Goal: Information Seeking & Learning: Check status

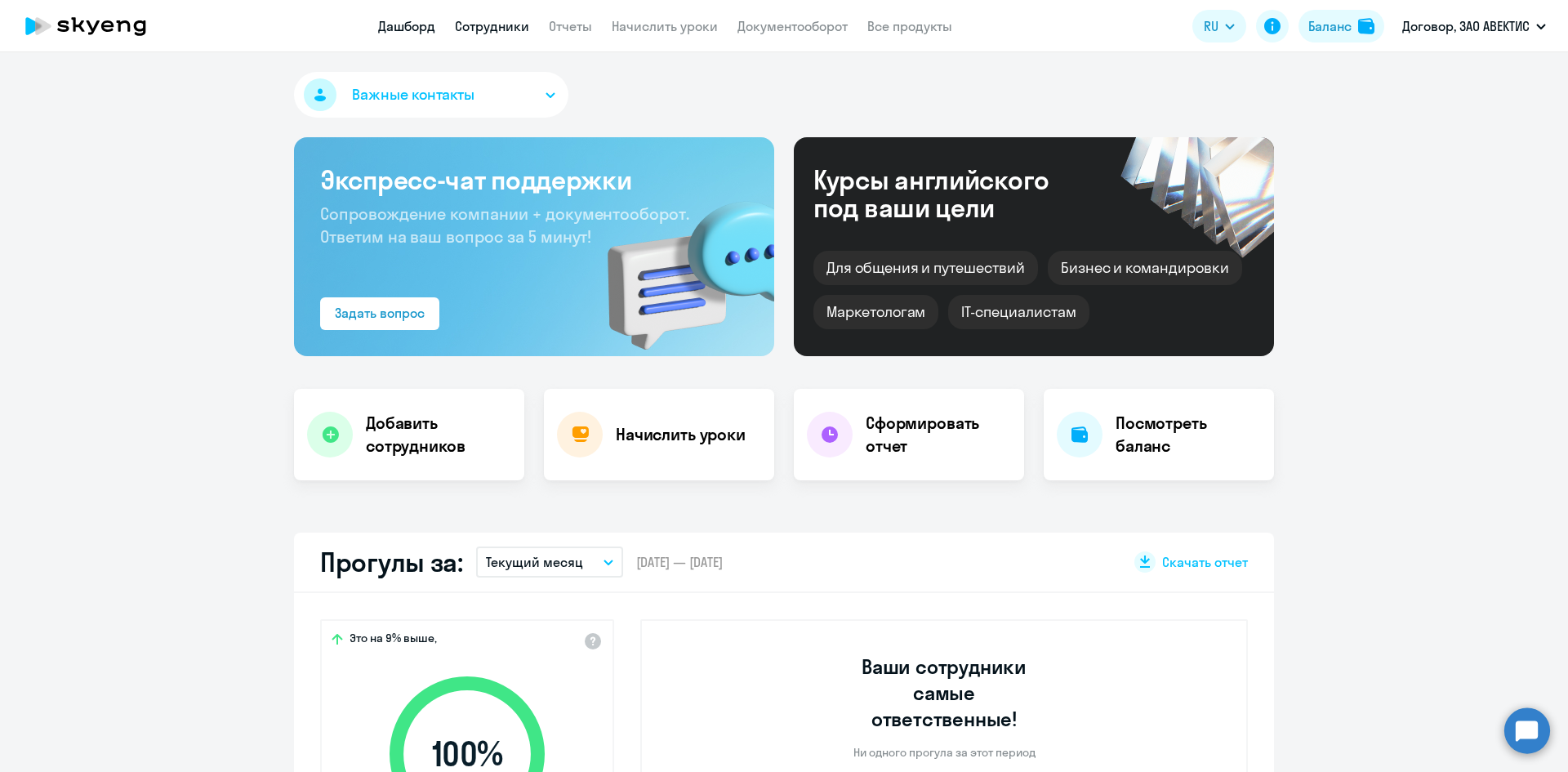
click at [498, 24] on link "Сотрудники" at bounding box center [492, 26] width 74 height 16
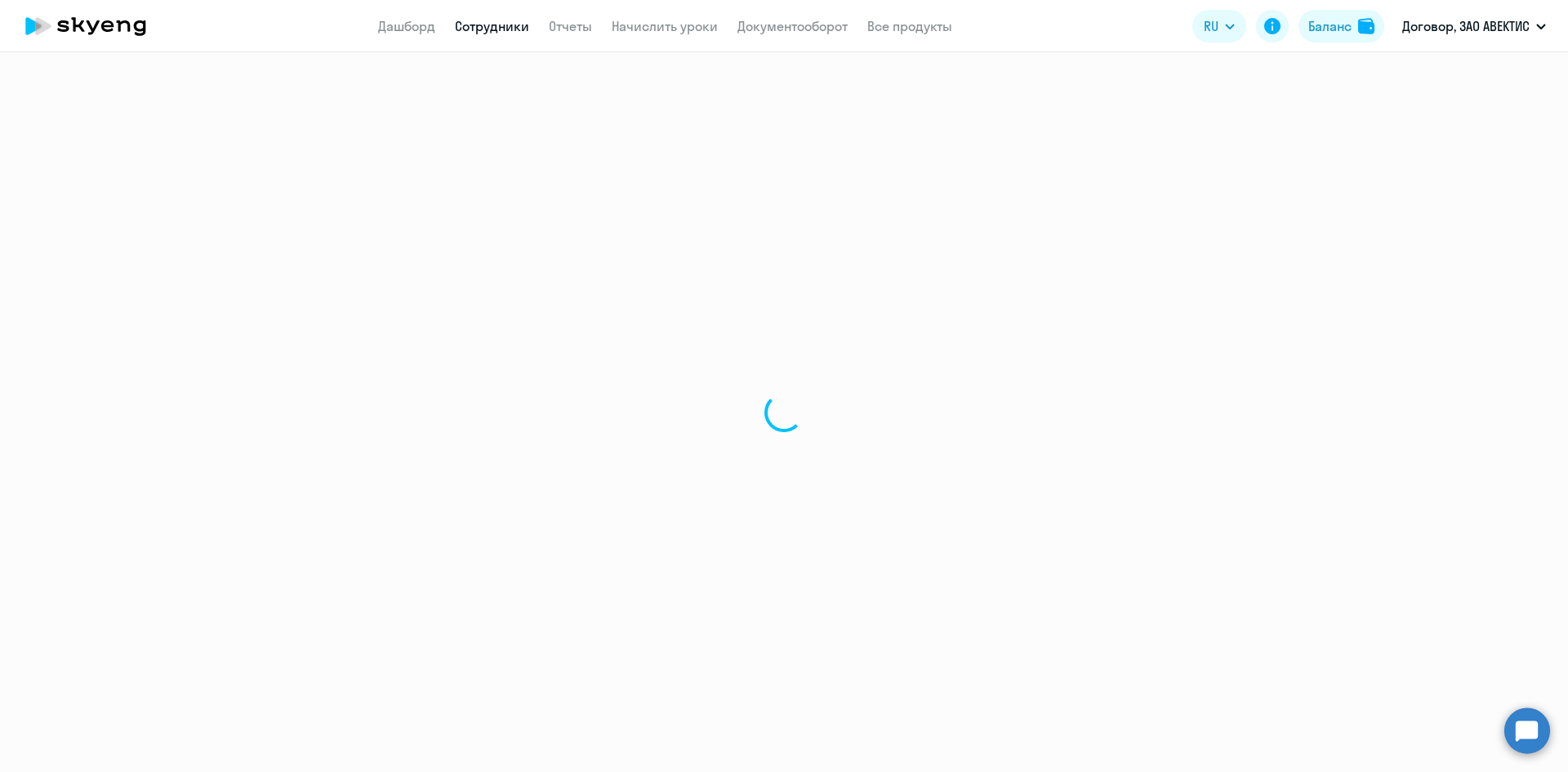
select select "30"
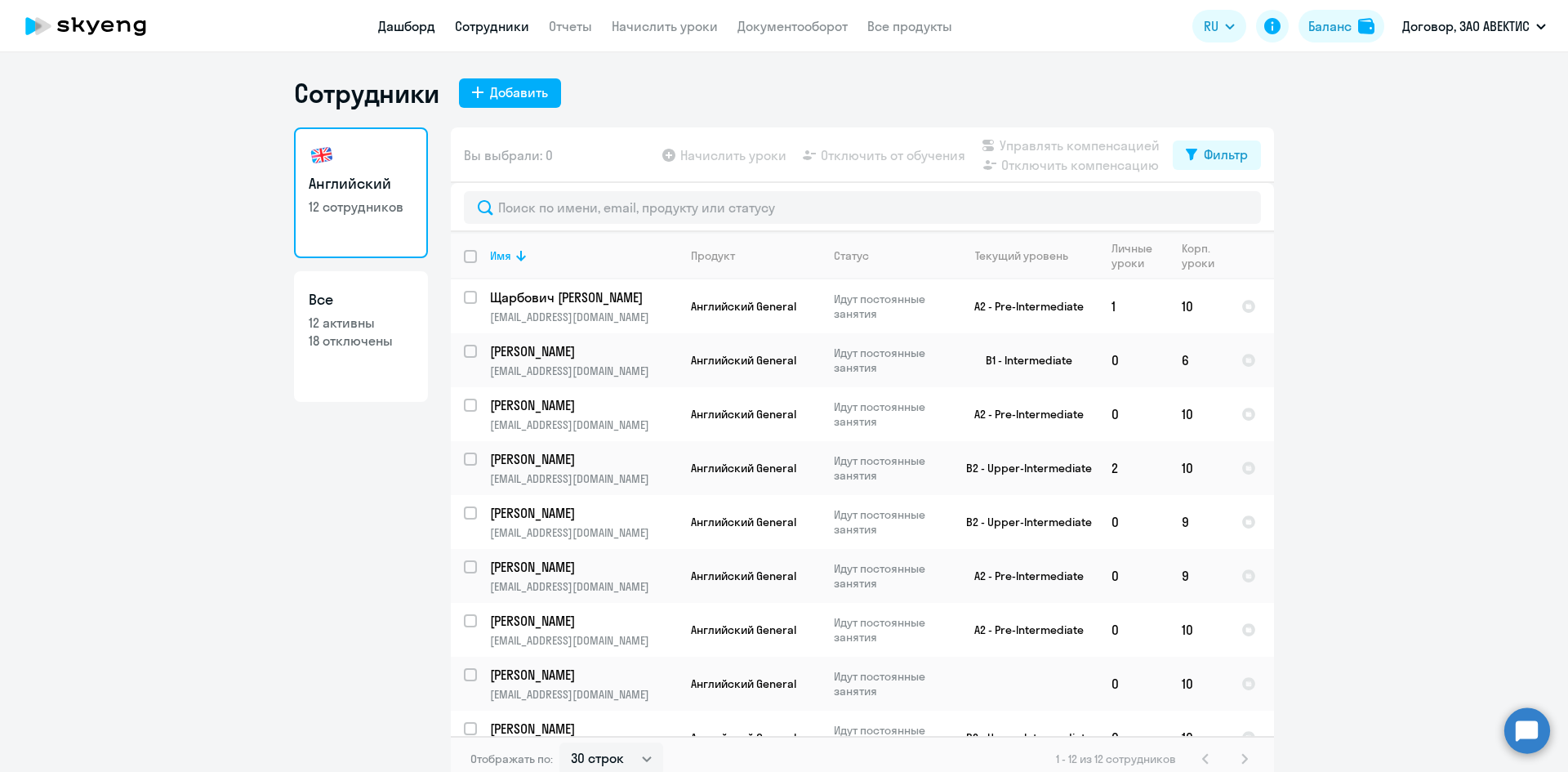
click at [416, 24] on link "Дашборд" at bounding box center [406, 26] width 57 height 16
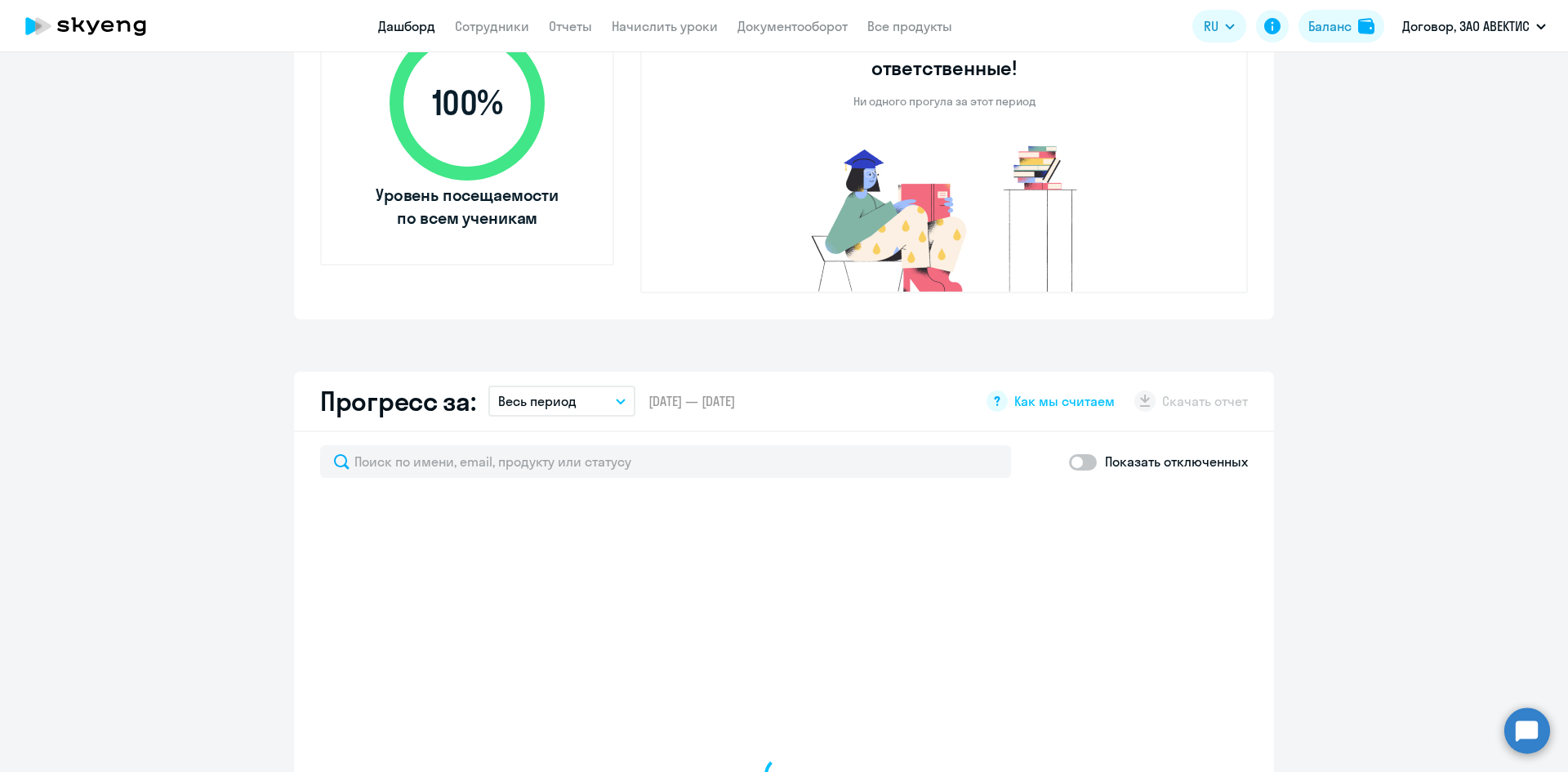
select select "30"
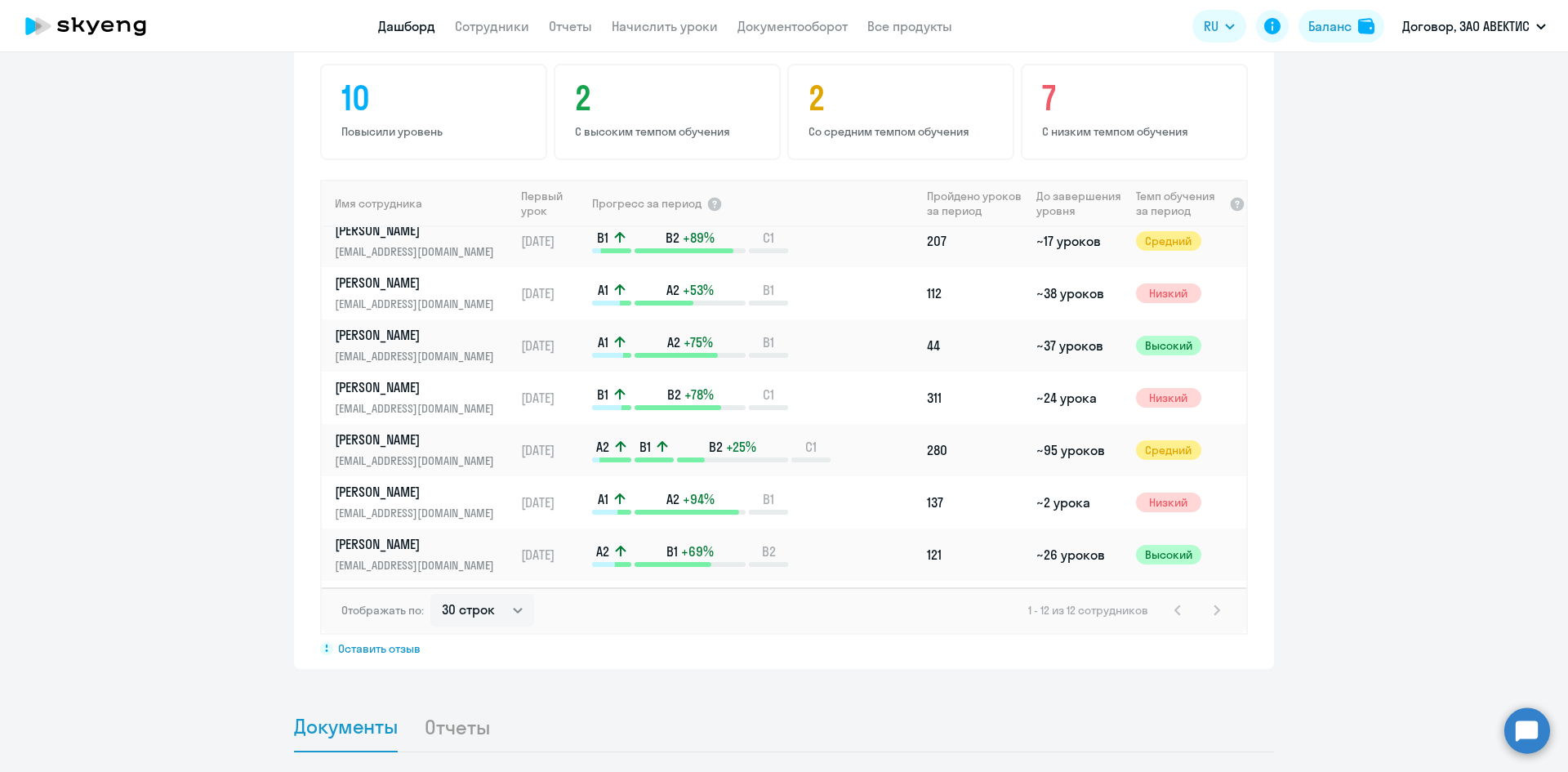
scroll to position [267, 0]
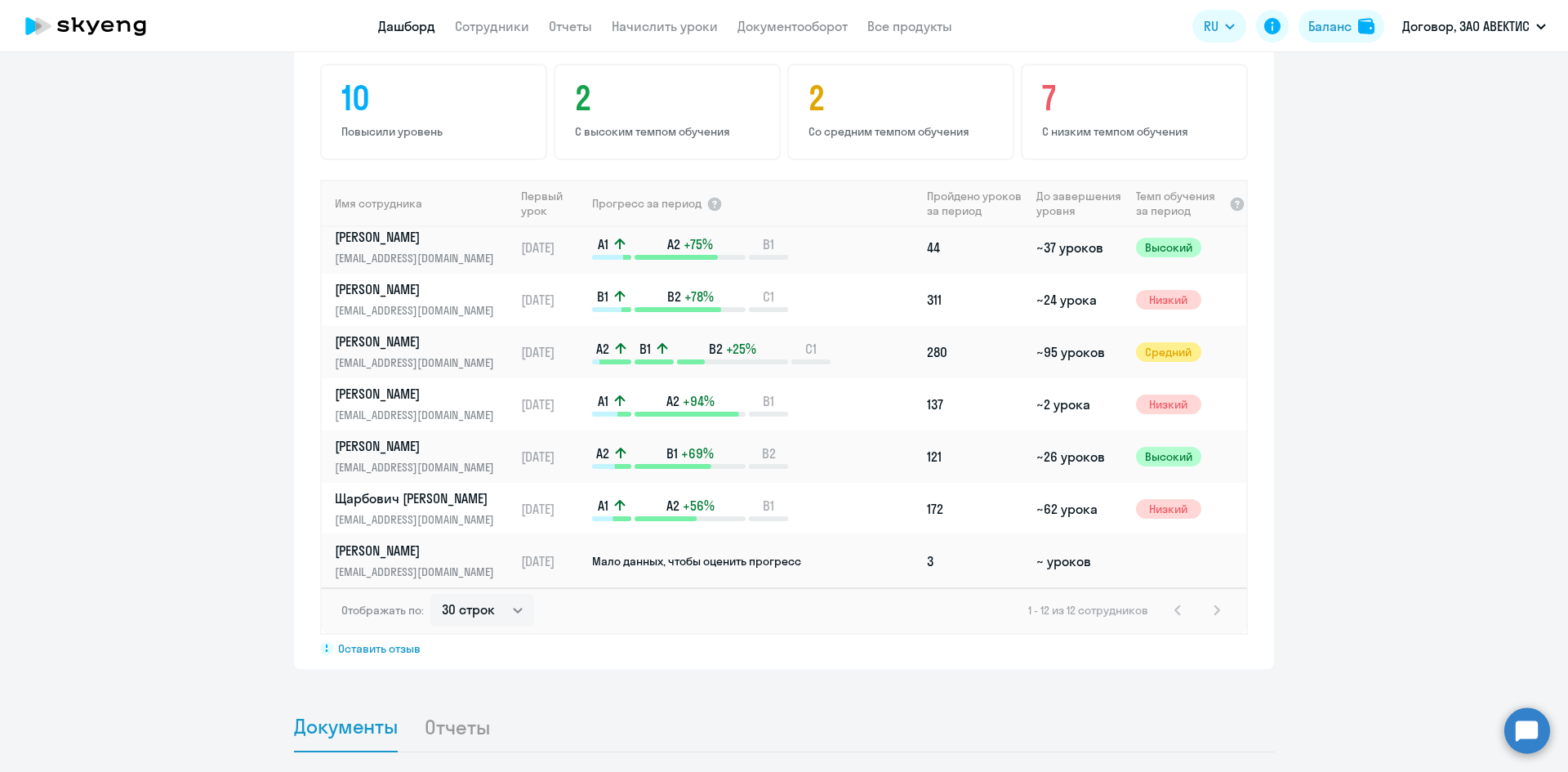
click at [928, 538] on td "3" at bounding box center [975, 561] width 109 height 52
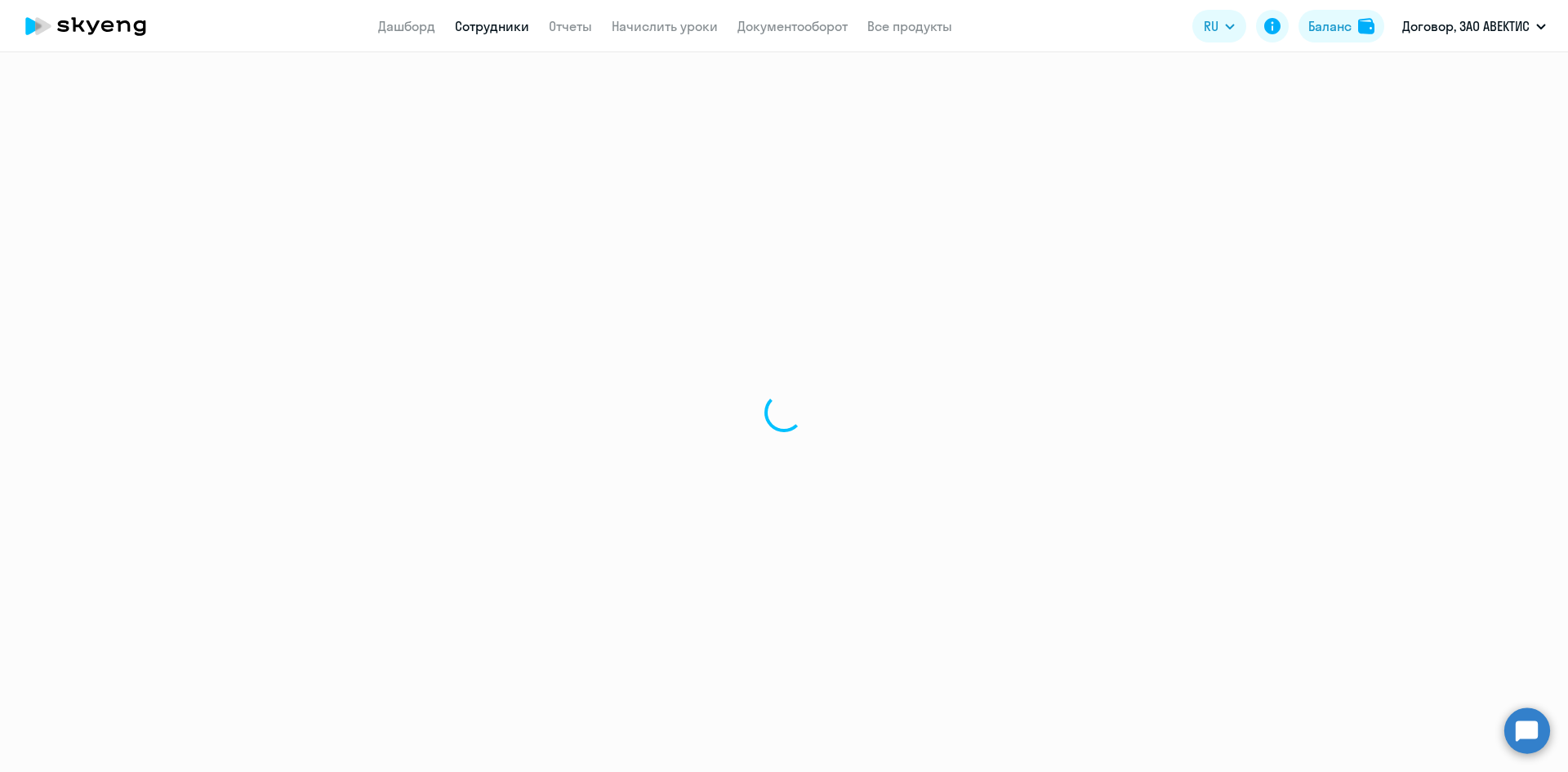
select select "english"
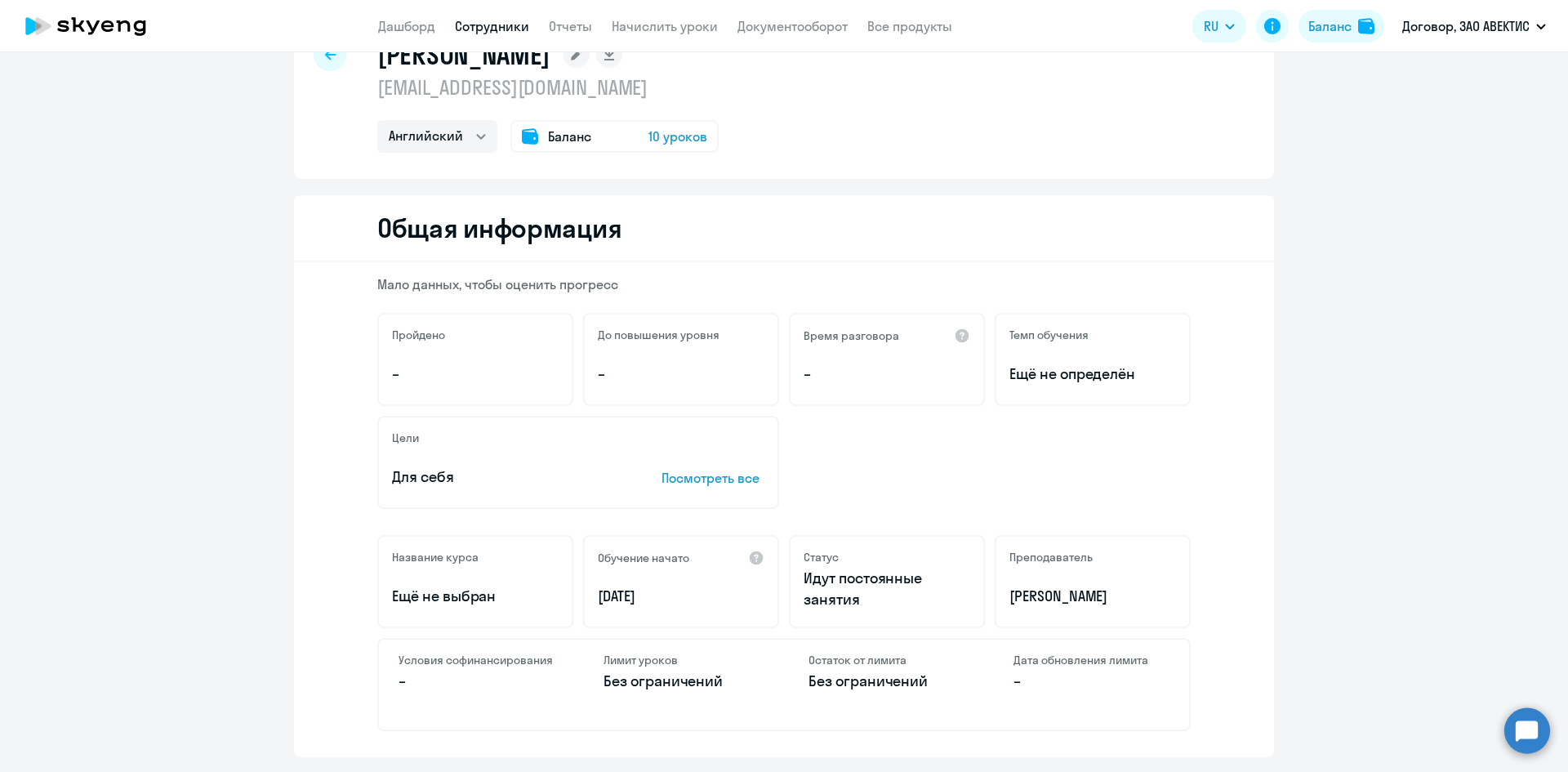
scroll to position [82, 0]
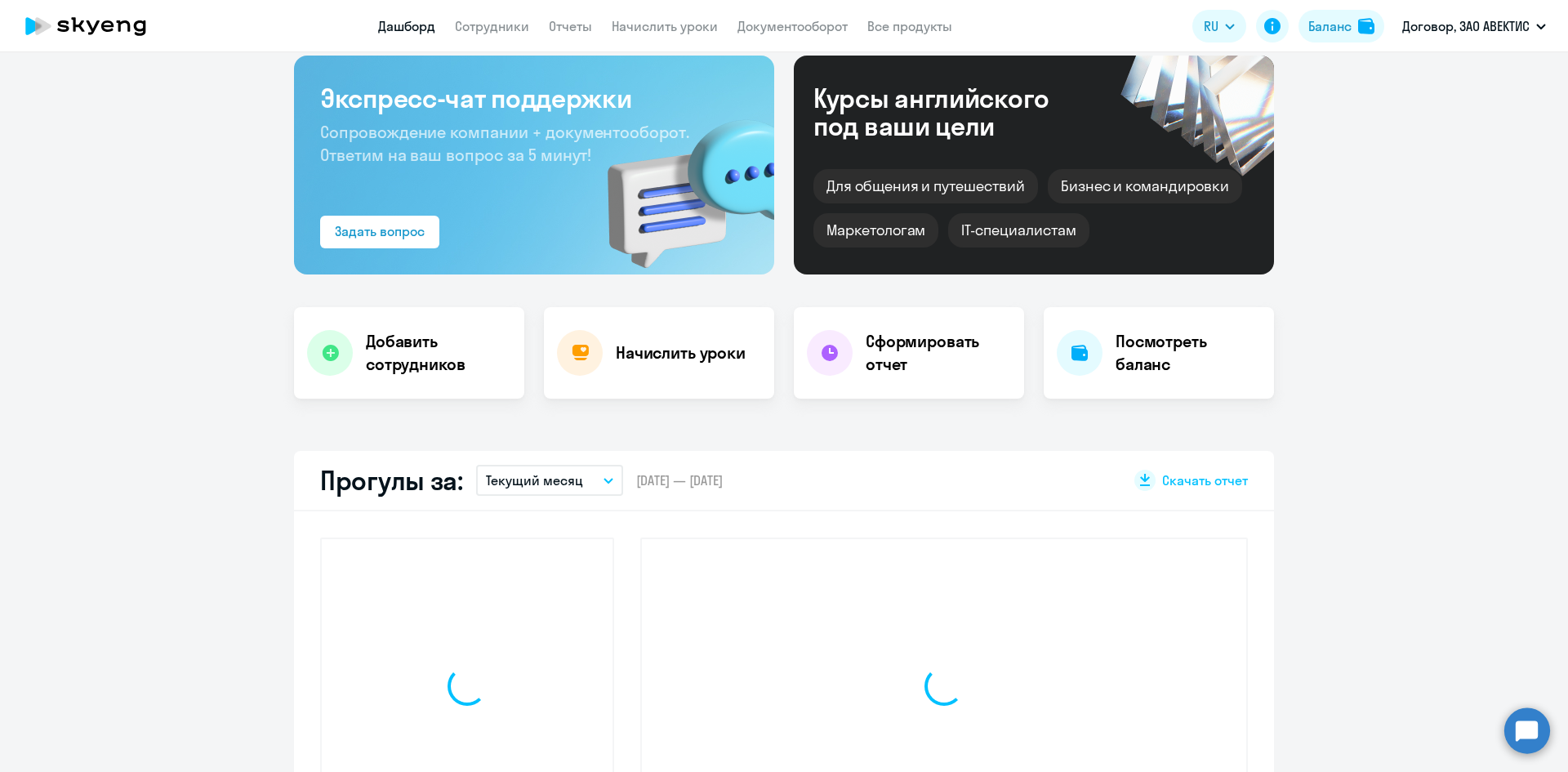
scroll to position [197, 0]
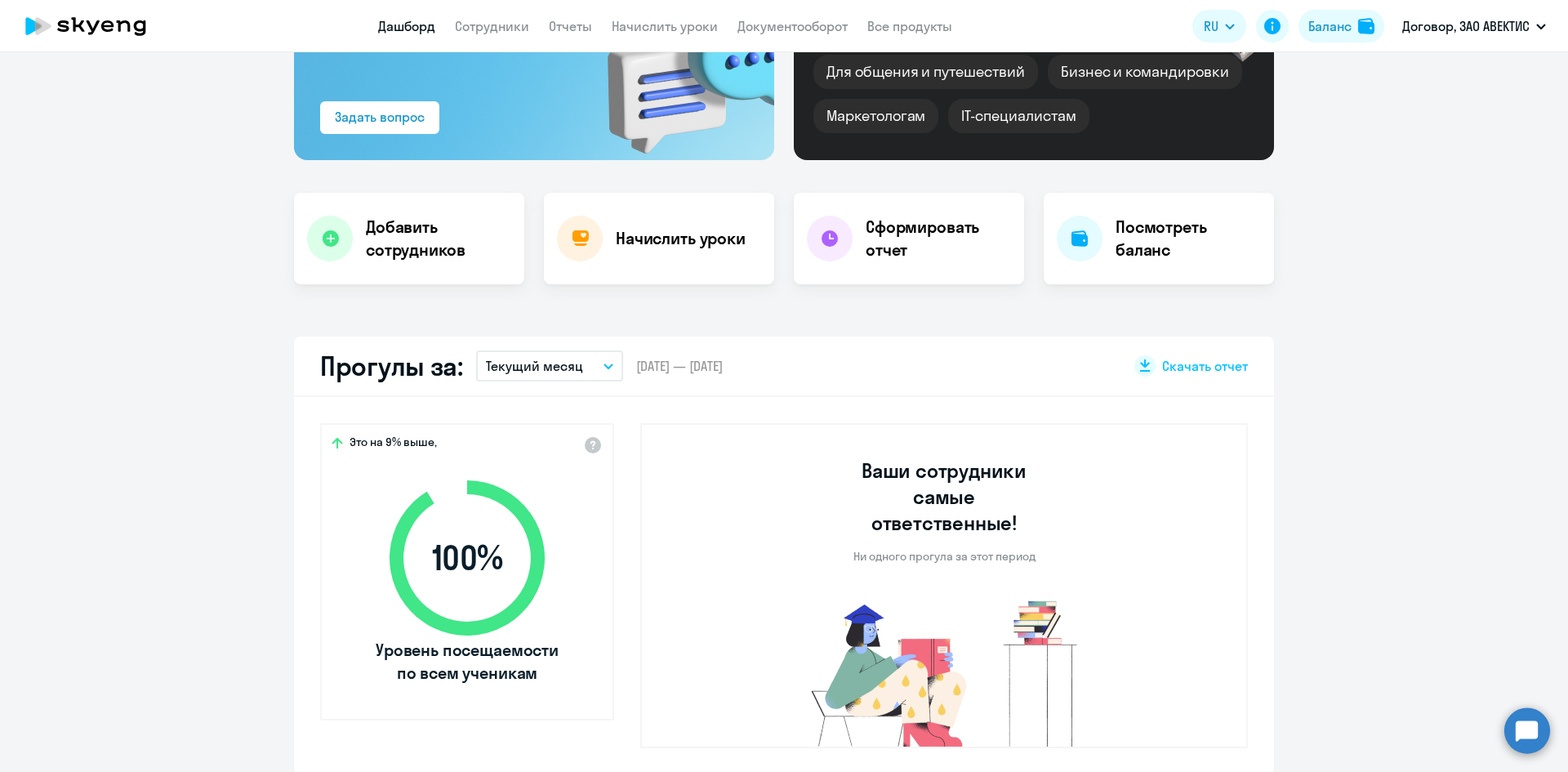
click at [577, 17] on app-menu-item-link "Отчеты" at bounding box center [570, 27] width 44 height 21
click at [576, 26] on link "Отчеты" at bounding box center [570, 26] width 44 height 16
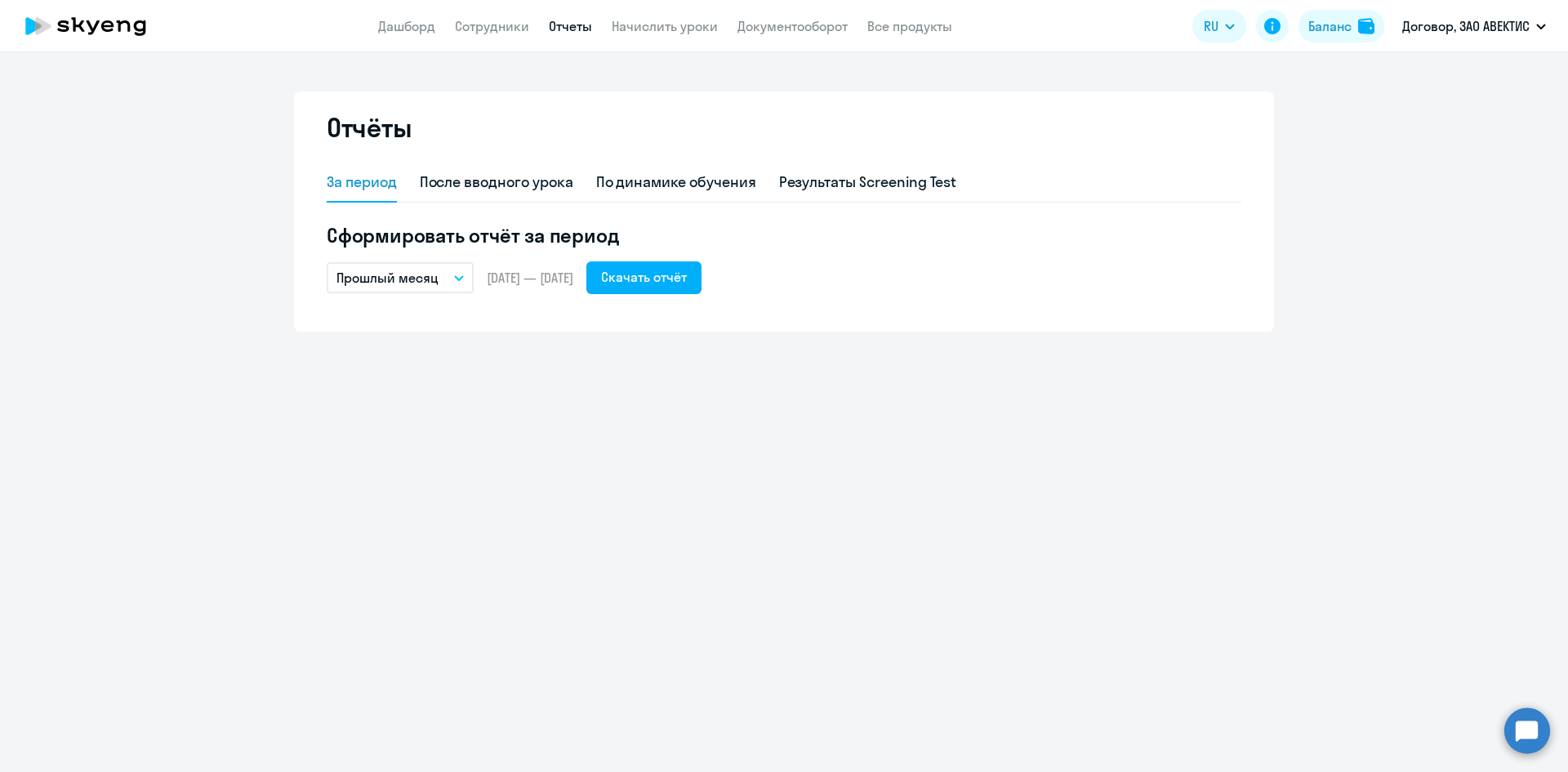
click at [458, 273] on button "Прошлый месяц" at bounding box center [400, 277] width 147 height 31
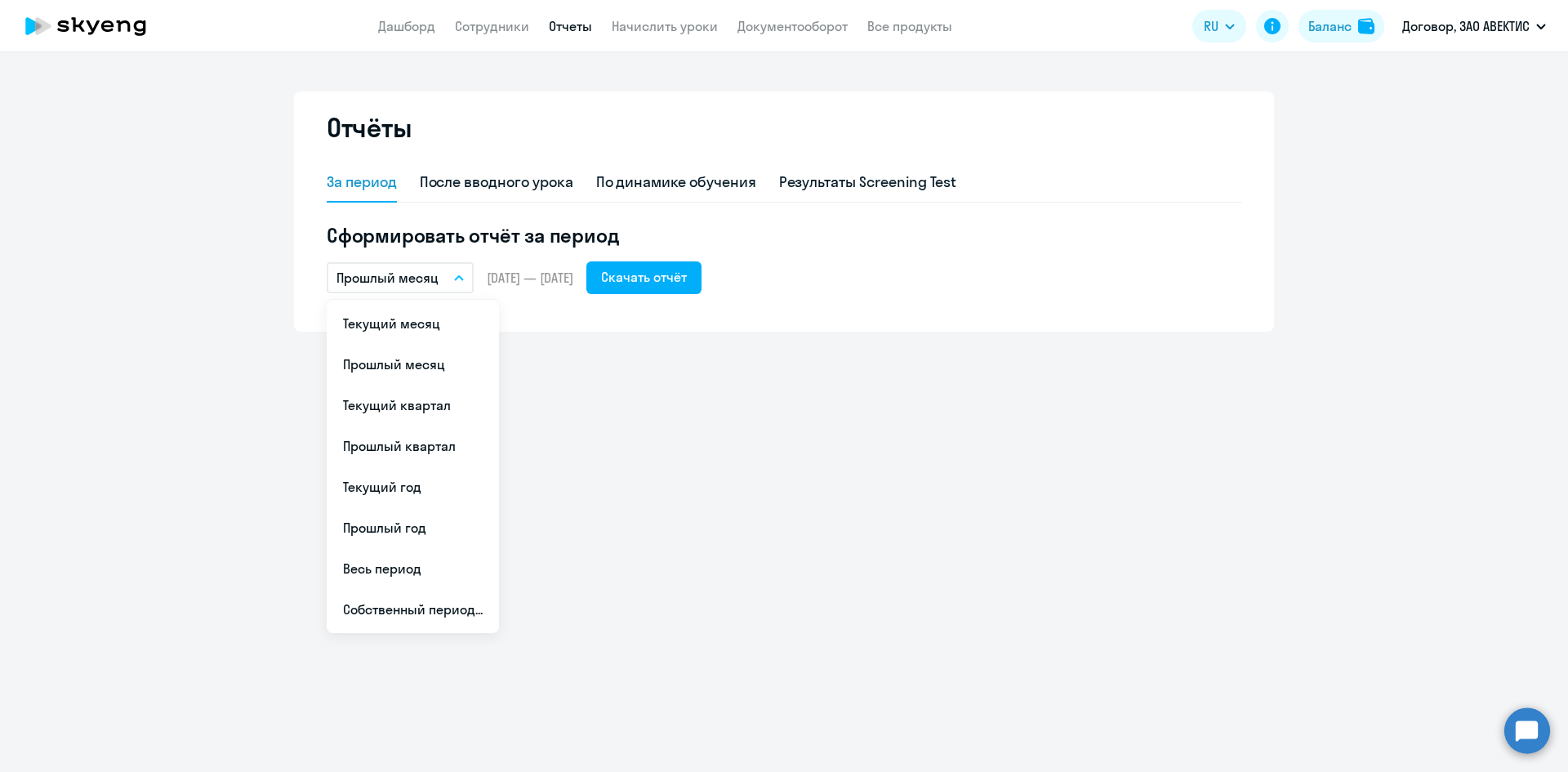
click at [698, 363] on div "Отчёты За период После вводного урока По динамике обучения Результаты Screening…" at bounding box center [784, 412] width 1568 height 720
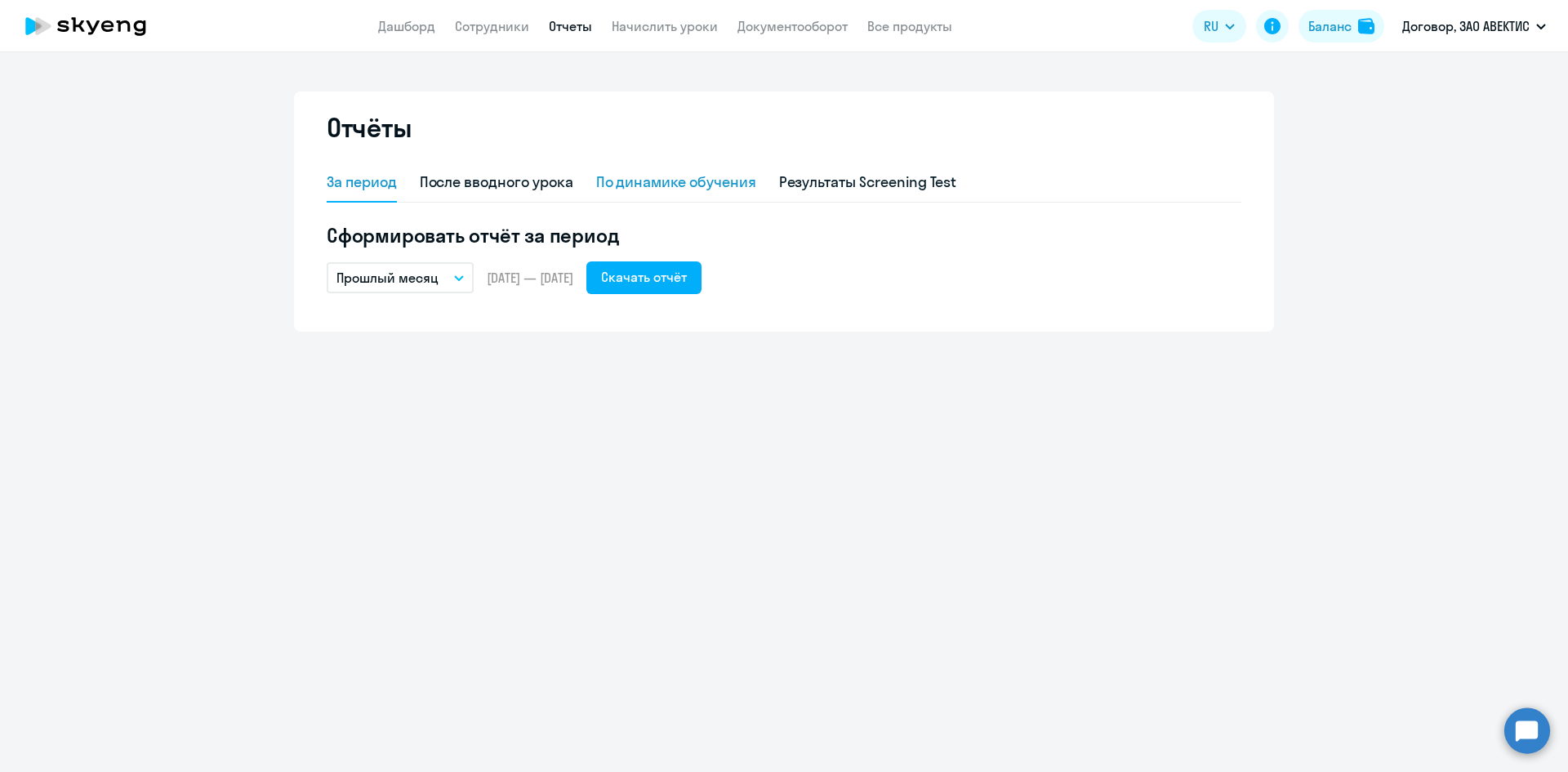
click at [673, 180] on div "По динамике обучения" at bounding box center [676, 182] width 160 height 21
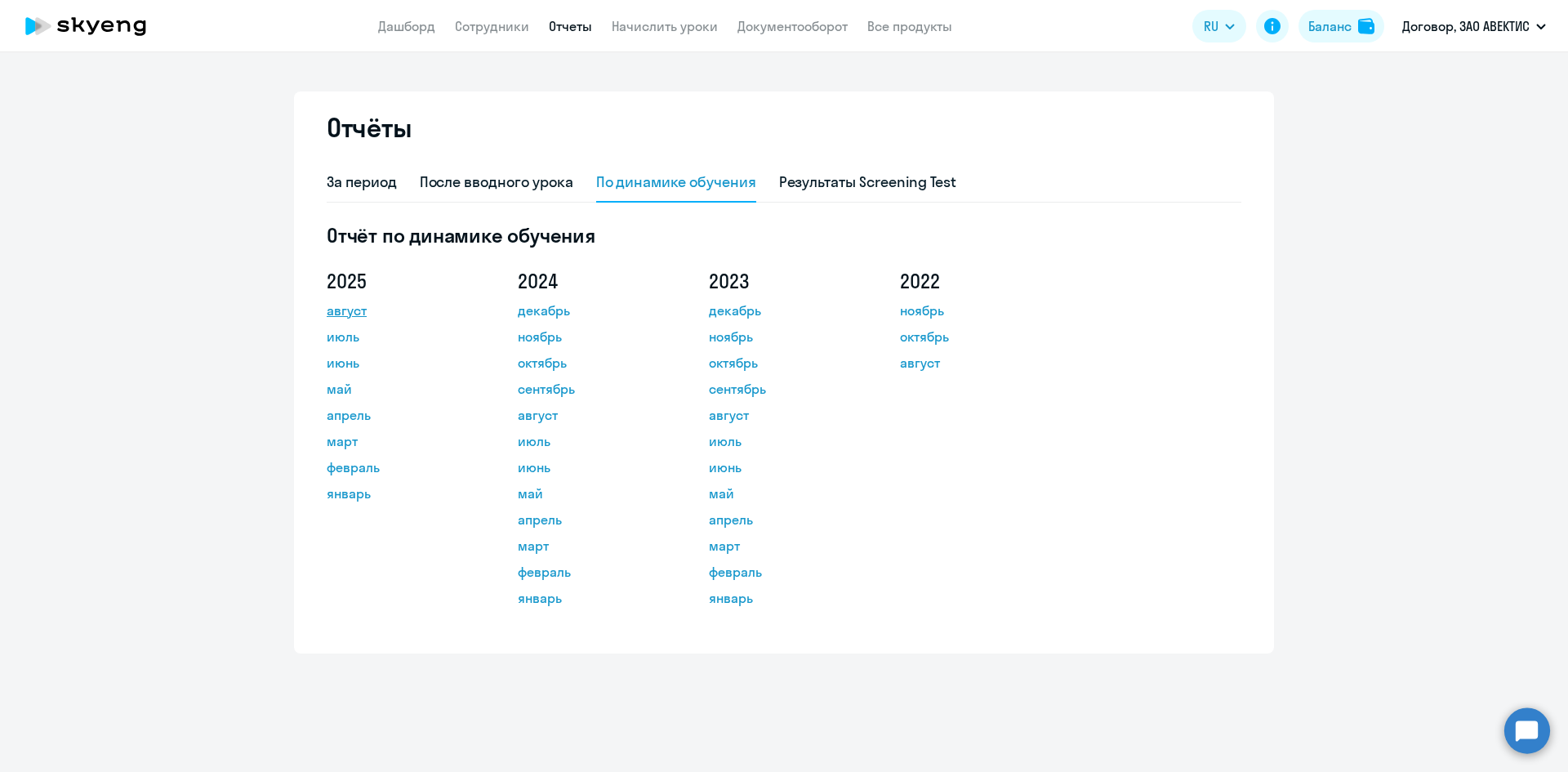
click at [364, 308] on link "август" at bounding box center [400, 311] width 147 height 20
click at [501, 23] on link "Сотрудники" at bounding box center [492, 26] width 74 height 16
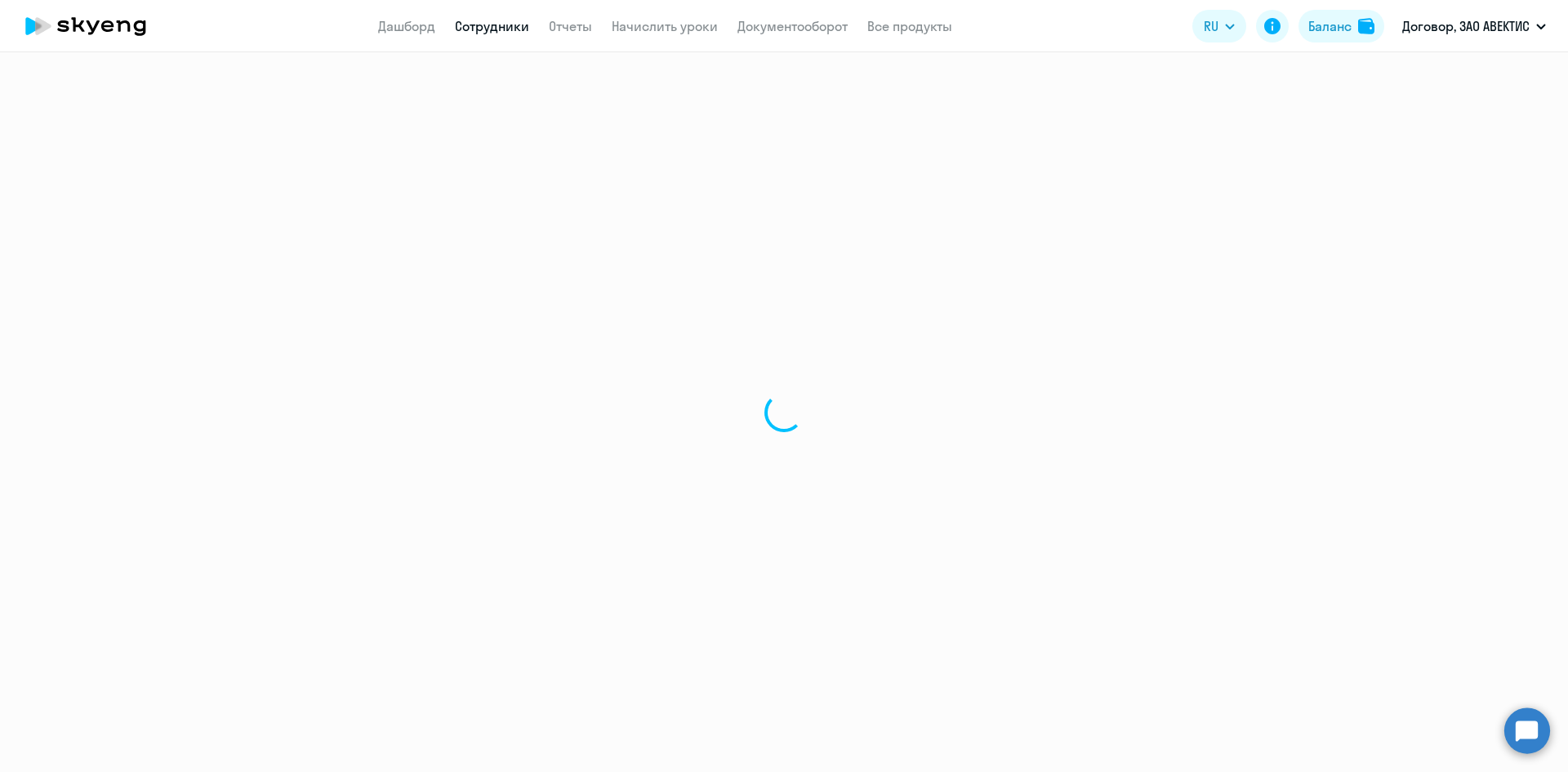
select select "30"
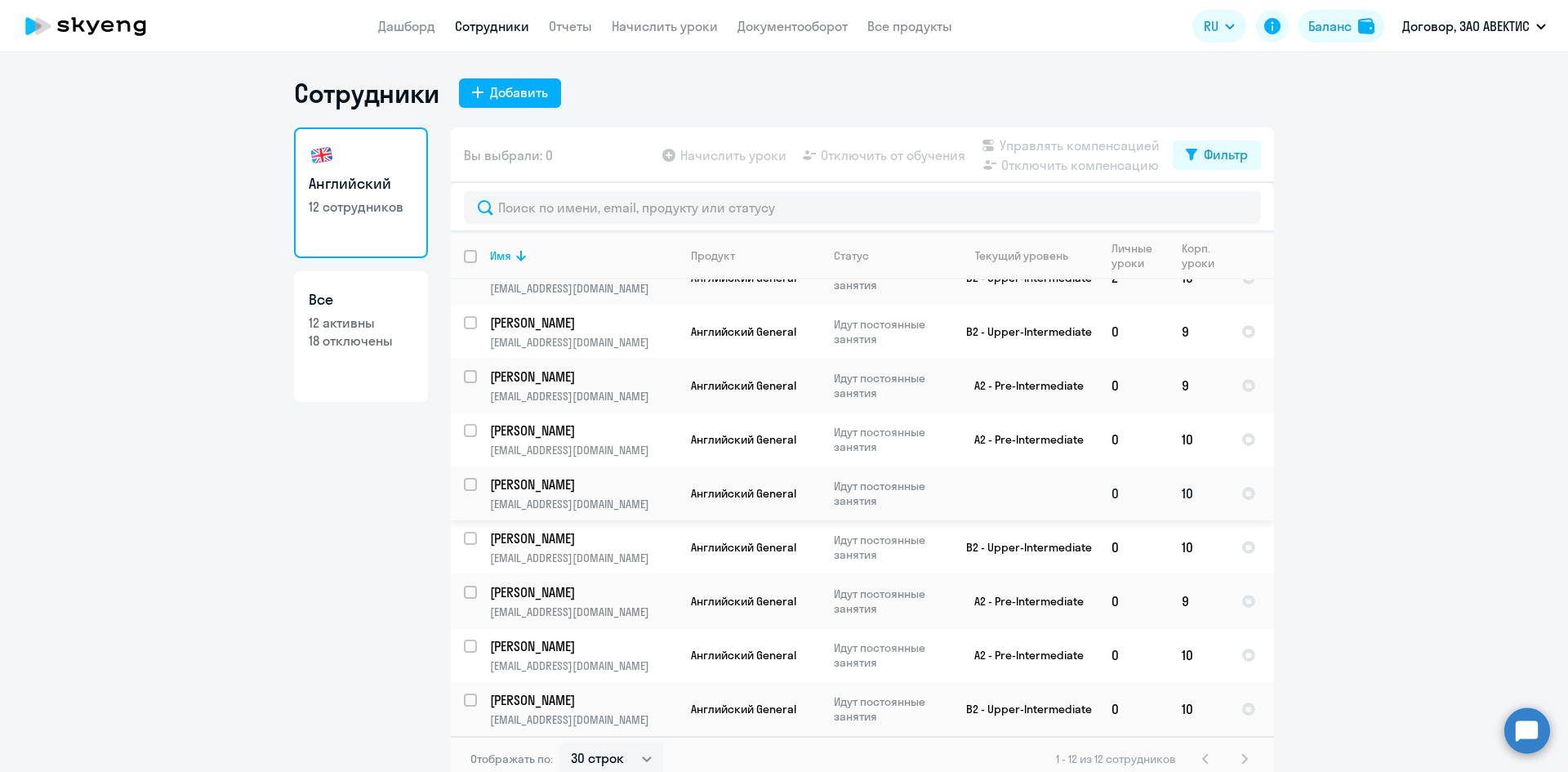
scroll to position [9, 0]
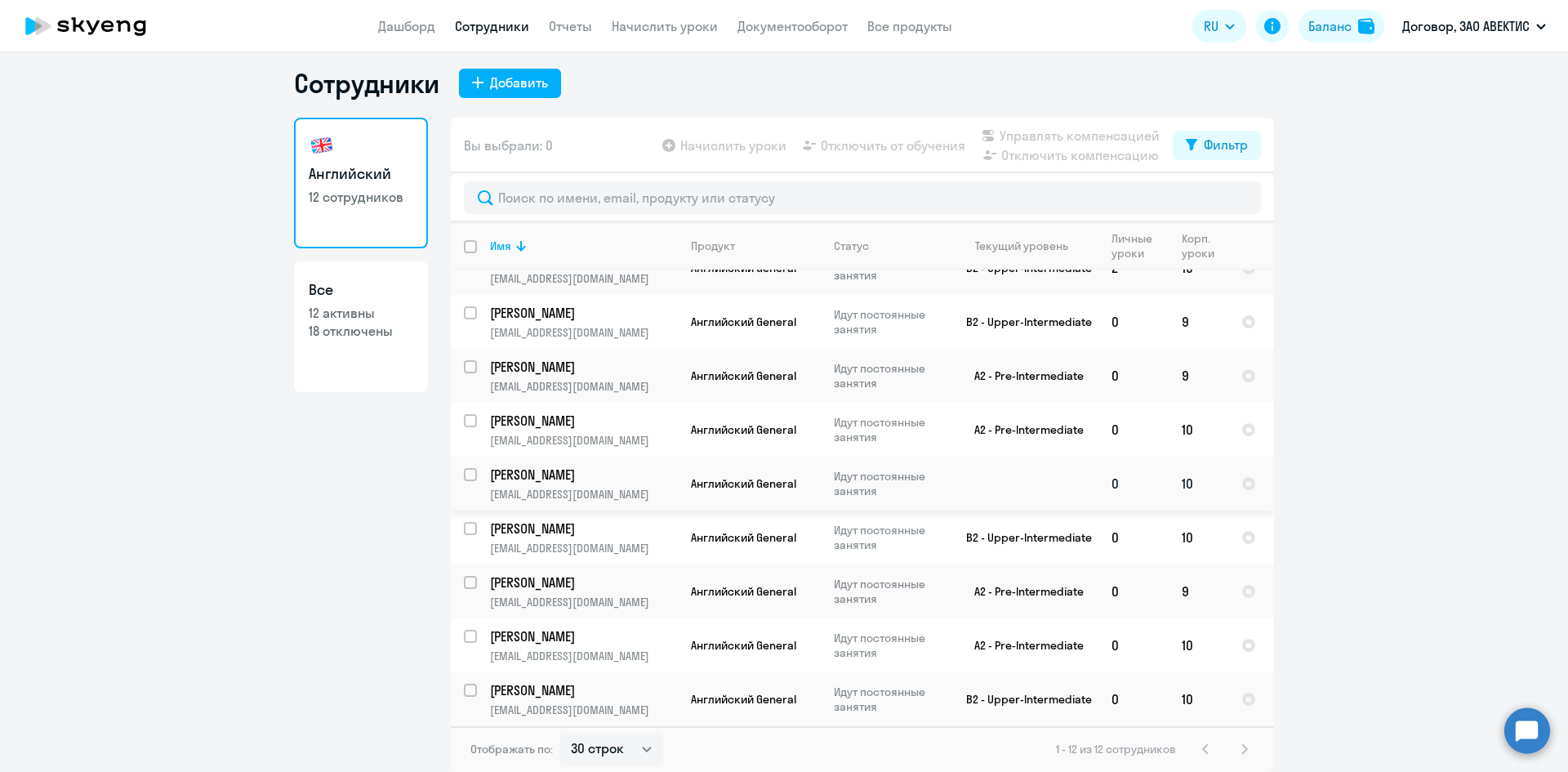
click at [590, 476] on p "[PERSON_NAME]" at bounding box center [582, 474] width 184 height 18
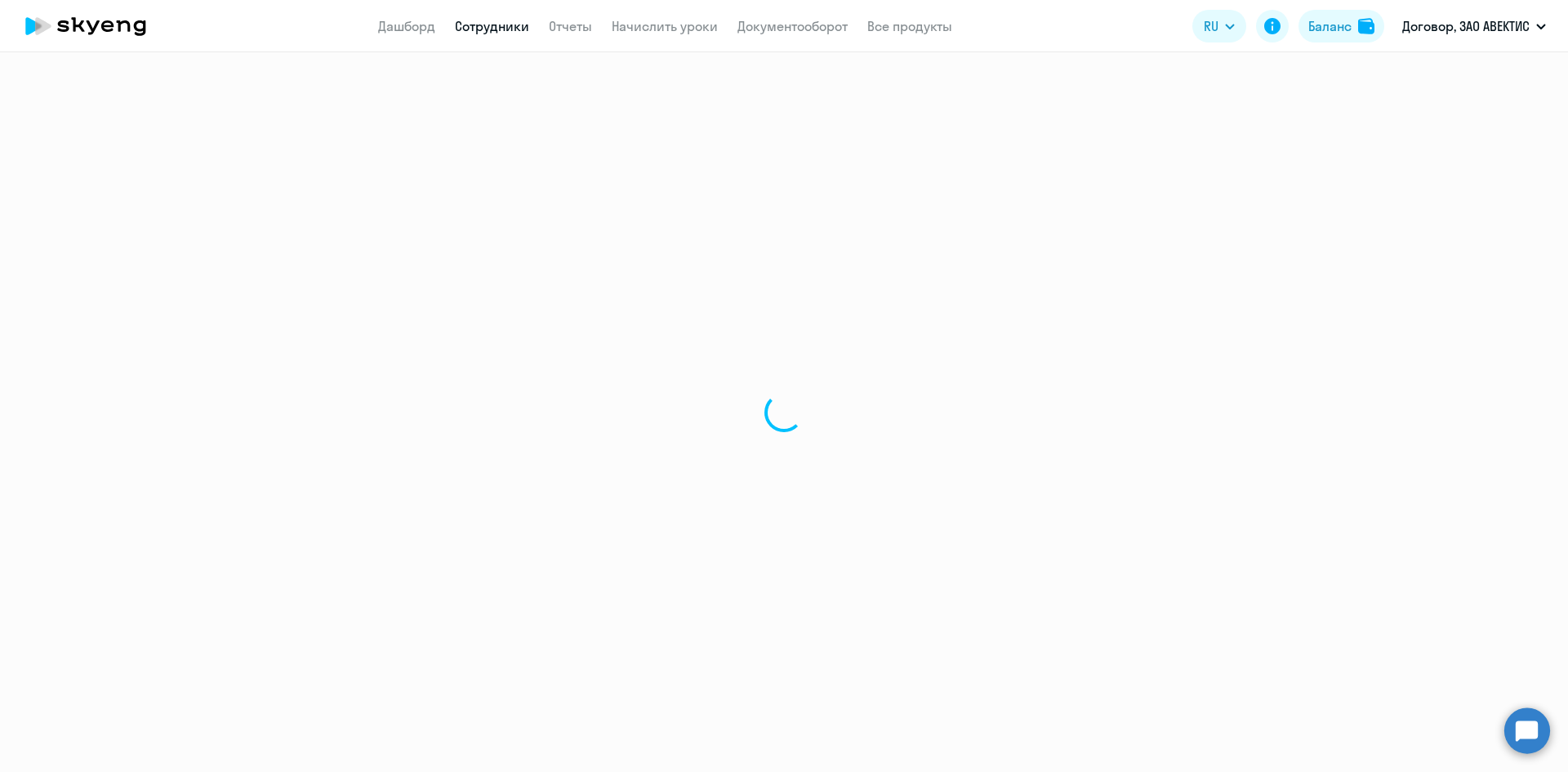
select select "english"
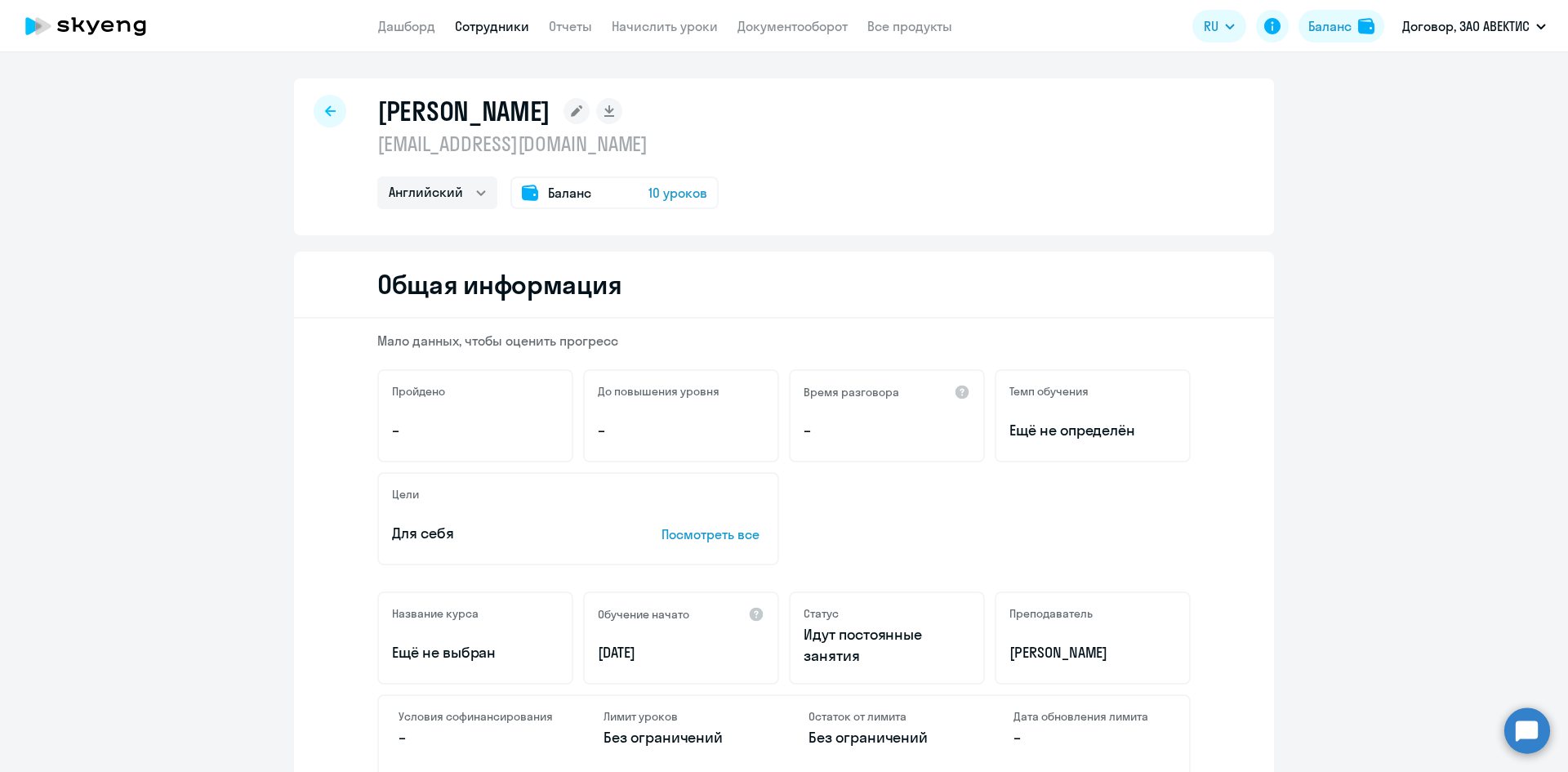
select select "30"
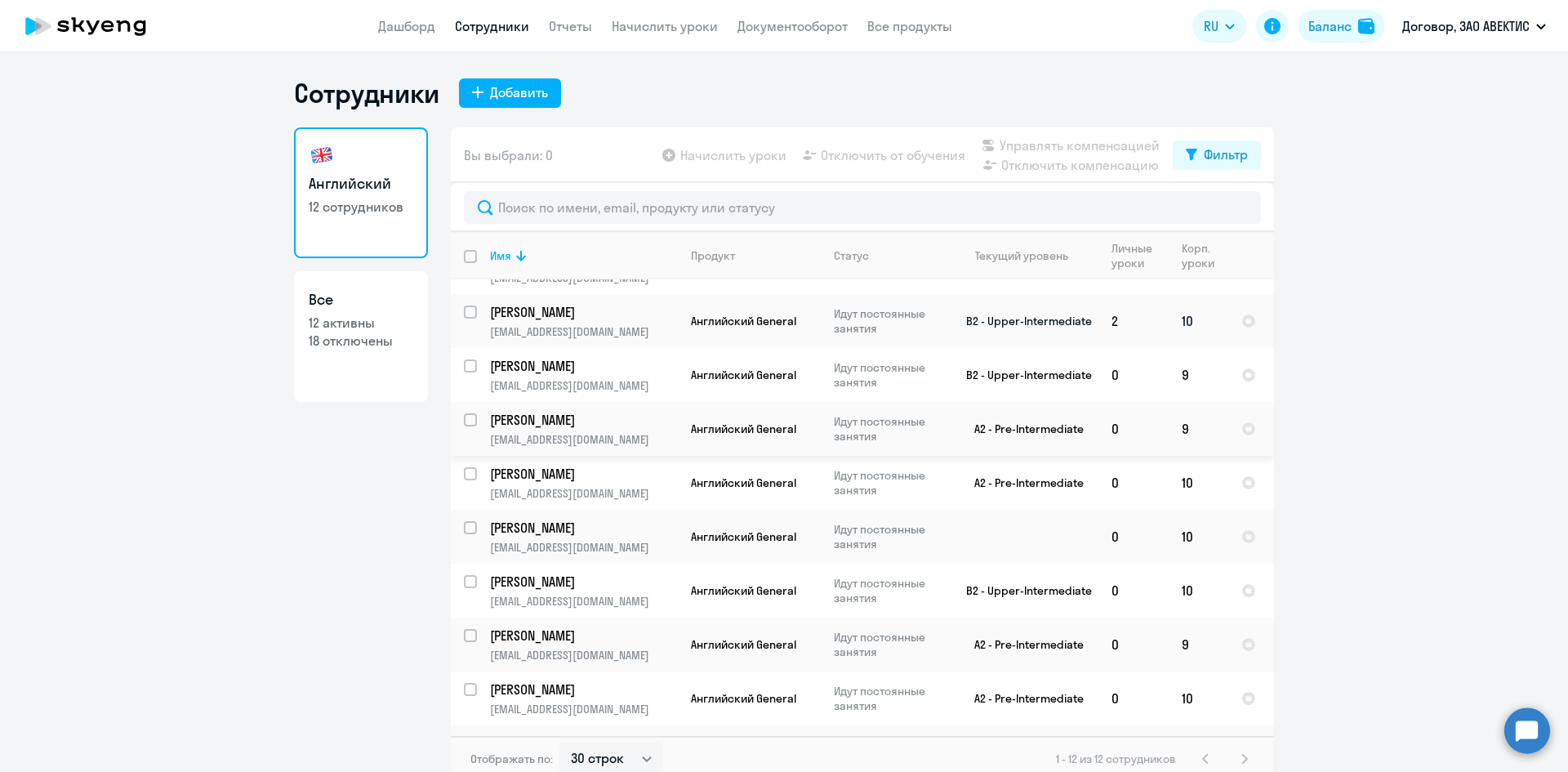
scroll to position [190, 0]
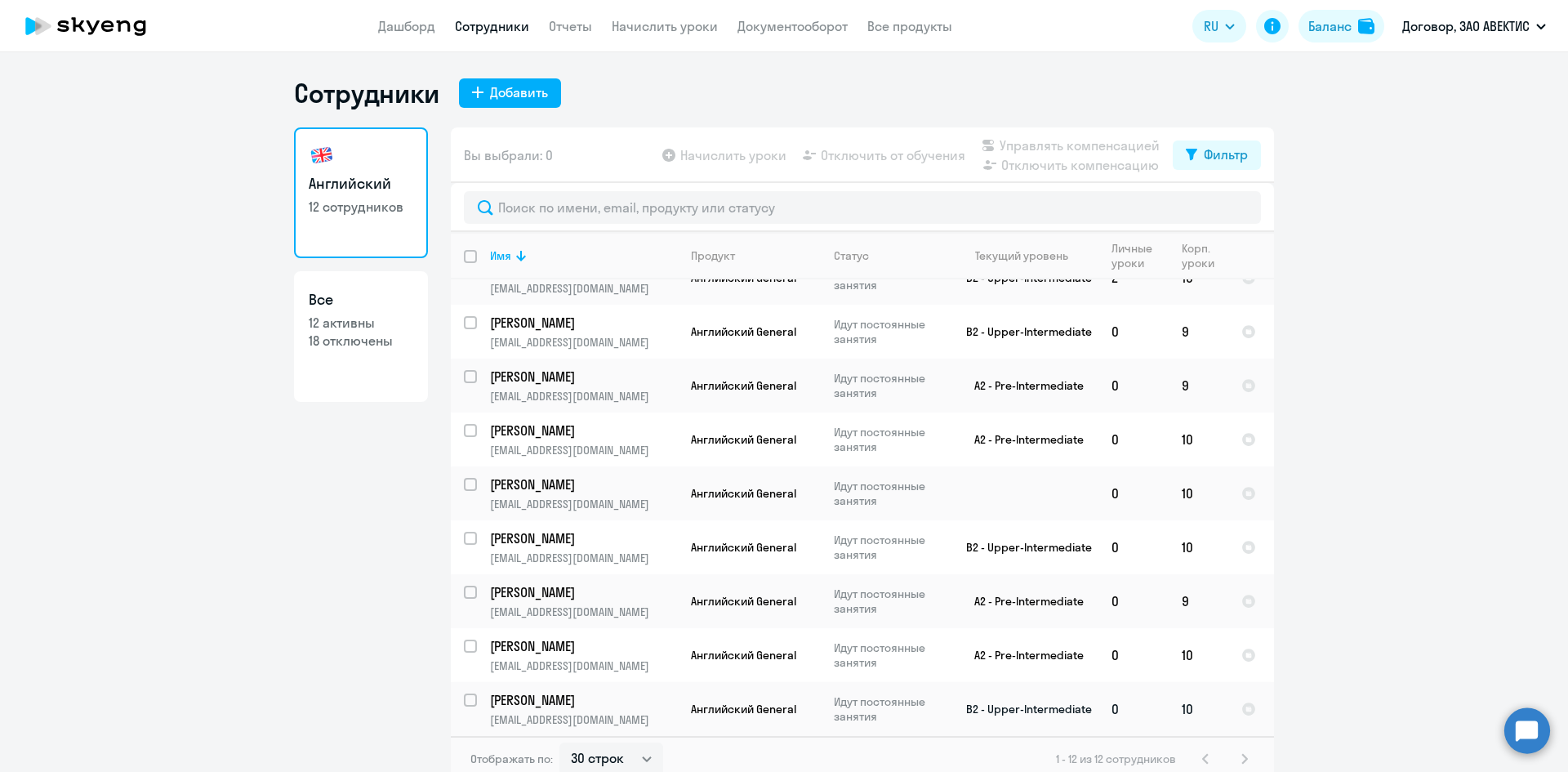
click at [723, 689] on td "Английский General" at bounding box center [749, 708] width 143 height 54
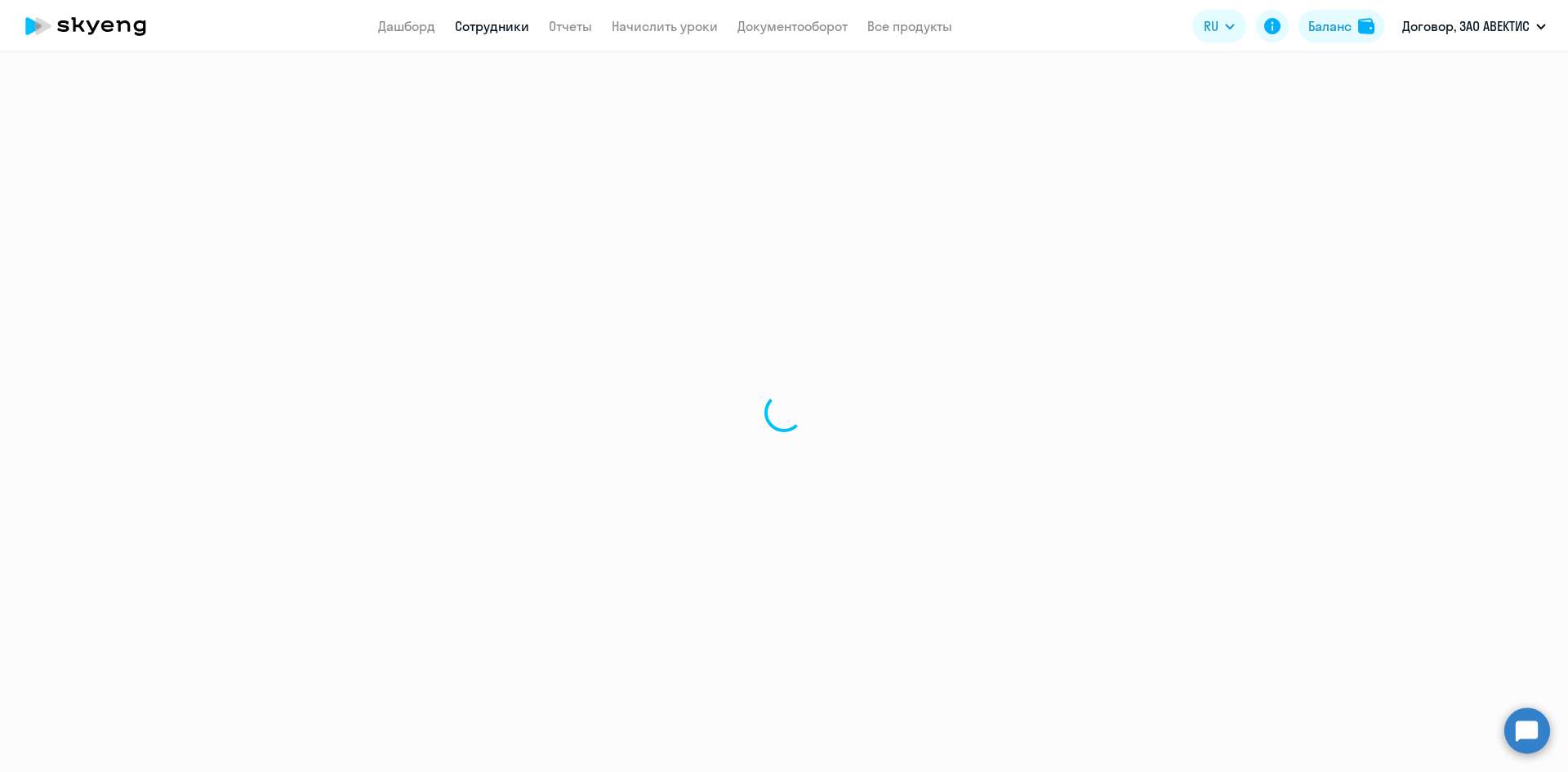
select select "english"
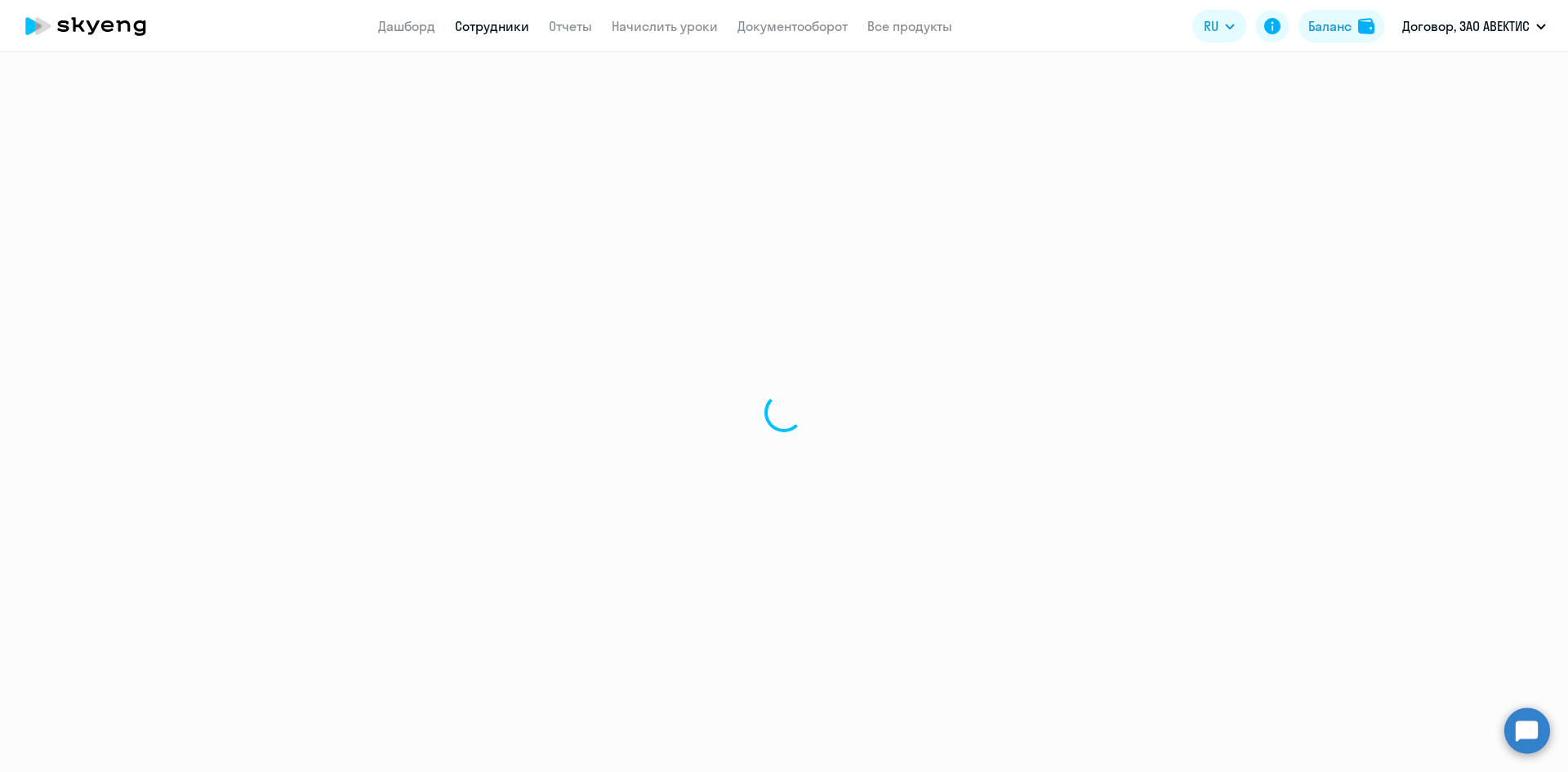
select select "30"
